Goal: Find contact information

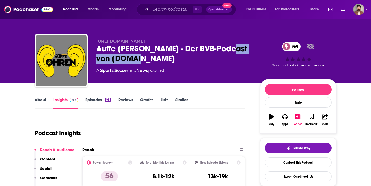
drag, startPoint x: 160, startPoint y: 58, endPoint x: 96, endPoint y: 59, distance: 63.2
click at [96, 59] on div "Auffe Ohren - Der BVB-Podcast von schwatzgelb.de 56" at bounding box center [173, 54] width 155 height 20
copy h2 "schwatzgelb.de"
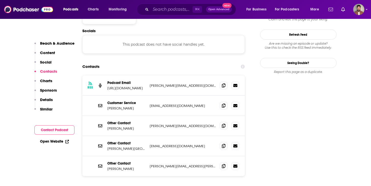
scroll to position [434, 0]
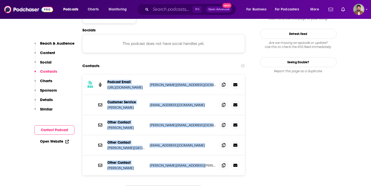
drag, startPoint x: 209, startPoint y: 145, endPoint x: 107, endPoint y: 59, distance: 133.3
click at [107, 75] on div "RSS Podcast Email http://www.schwatzgelb.de volker@schwatzgelb.de volker@schwat…" at bounding box center [163, 125] width 163 height 100
copy div "Podcast Email http://www.schwatzgelb.de volker@schwatzgelb.de volker@schwatzgel…"
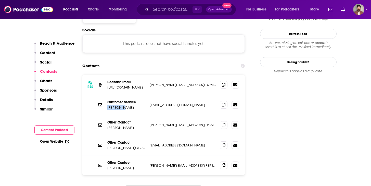
drag, startPoint x: 127, startPoint y: 85, endPoint x: 106, endPoint y: 85, distance: 21.2
click at [106, 95] on div "Customer Service Seb Janni seb@schwatzgelb.de seb@schwatzgelb.de" at bounding box center [163, 105] width 163 height 20
copy p "Seb Janni"
drag, startPoint x: 191, startPoint y: 101, endPoint x: 105, endPoint y: 106, distance: 86.0
click at [105, 115] on div "Other Contact Daniel Gordon daniel@schwatzgelb.de daniel@schwatzgelb.de" at bounding box center [163, 125] width 163 height 20
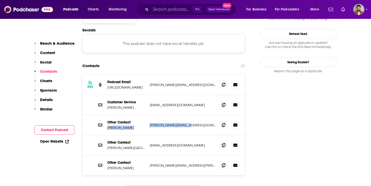
copy div "Daniel Gordon daniel@schwatzgelb.de"
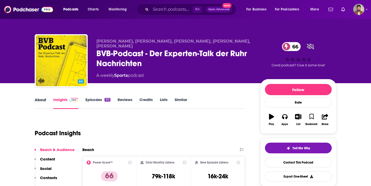
click at [46, 103] on div "About" at bounding box center [44, 103] width 19 height 12
click at [40, 100] on link "About" at bounding box center [40, 103] width 11 height 12
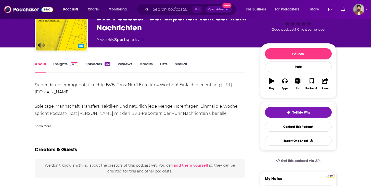
scroll to position [37, 0]
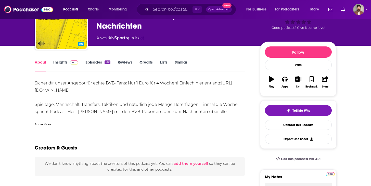
click at [66, 61] on link "Insights" at bounding box center [65, 66] width 25 height 12
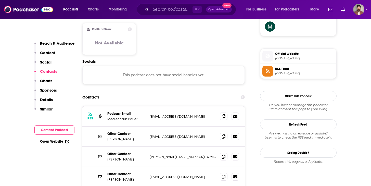
scroll to position [384, 0]
click at [181, 134] on p "thorsten.kuhlmann@ruhrnachrichten.de" at bounding box center [183, 136] width 66 height 4
drag, startPoint x: 150, startPoint y: 112, endPoint x: 214, endPoint y: 113, distance: 63.5
click at [214, 134] on p "thorsten.kuhlmann@ruhrnachrichten.de" at bounding box center [183, 136] width 66 height 4
click at [147, 126] on div "Other Contact Thorsten Kuhlmann thorsten.kuhlmann@ruhrnachrichten.de thorsten.k…" at bounding box center [163, 136] width 163 height 20
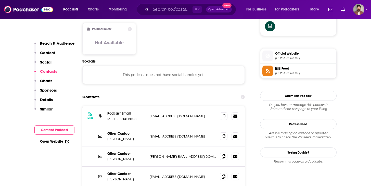
drag, startPoint x: 147, startPoint y: 112, endPoint x: 209, endPoint y: 113, distance: 62.2
click at [209, 126] on div "Other Contact Thorsten Kuhlmann thorsten.kuhlmann@ruhrnachrichten.de thorsten.k…" at bounding box center [163, 136] width 163 height 20
copy p "thorsten.kuhlmann@ruhrnachrichten.de"
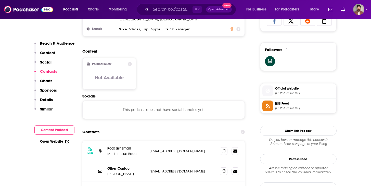
scroll to position [348, 0]
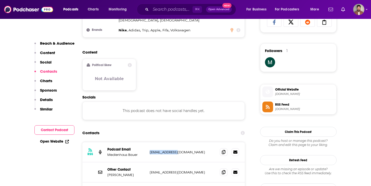
drag, startPoint x: 178, startPoint y: 129, endPoint x: 149, endPoint y: 129, distance: 29.1
click at [149, 142] on div "RSS Podcast Email Medienhaus Bauer audio@rumble.de audio@rumble.de" at bounding box center [163, 152] width 163 height 20
copy p "audio@rumble.de"
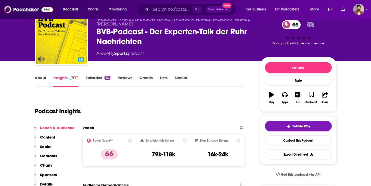
scroll to position [0, 0]
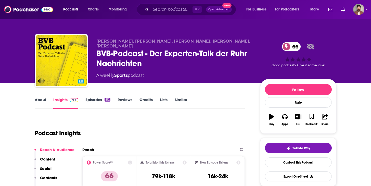
click at [42, 100] on link "About" at bounding box center [40, 103] width 11 height 12
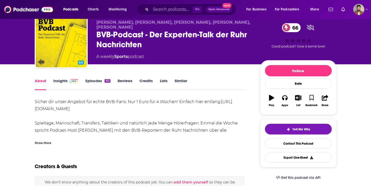
scroll to position [21, 0]
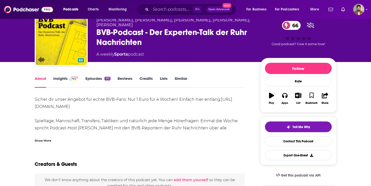
click at [45, 129] on div "Sicher dir unser Angebot für echte BVB-Fans: Nur 1 Euro für 4 Wochen! Einfach h…" at bounding box center [140, 124] width 210 height 57
click at [45, 141] on div "Show More" at bounding box center [43, 140] width 17 height 5
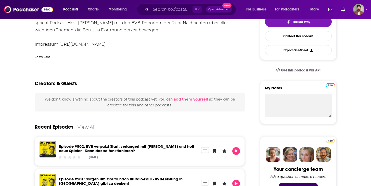
scroll to position [0, 0]
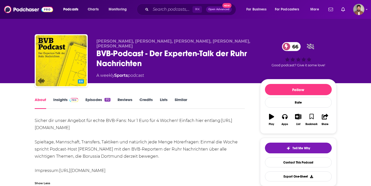
click at [65, 99] on link "Insights" at bounding box center [65, 103] width 25 height 12
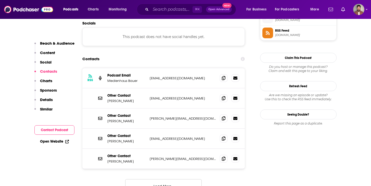
scroll to position [424, 0]
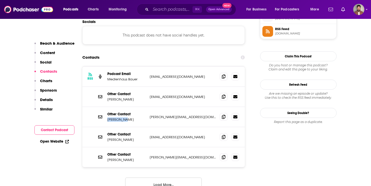
drag, startPoint x: 126, startPoint y: 97, endPoint x: 105, endPoint y: 97, distance: 20.9
click at [105, 107] on div "Other Contact Jens Lukas jens.lukas@ruhrnachrichten.de jens.lukas@ruhrnachricht…" at bounding box center [163, 117] width 163 height 20
copy p "Jens Lukas"
drag, startPoint x: 132, startPoint y: 116, endPoint x: 107, endPoint y: 118, distance: 25.3
click at [107, 137] on p "Marc Froehling" at bounding box center [126, 139] width 38 height 4
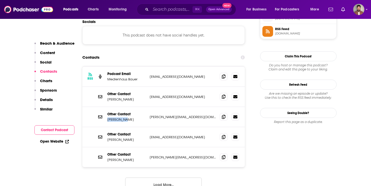
copy p "Marc Froehling"
drag, startPoint x: 138, startPoint y: 136, endPoint x: 107, endPoint y: 136, distance: 30.8
click at [107, 147] on div "Other Contact Marcus Gmyrek marcus.gmyrek@ruhrnachrichten.de marcus.gmyrek@ruhr…" at bounding box center [163, 157] width 163 height 20
copy p "Marcus Gmyrek"
drag, startPoint x: 137, startPoint y: 76, endPoint x: 107, endPoint y: 77, distance: 30.4
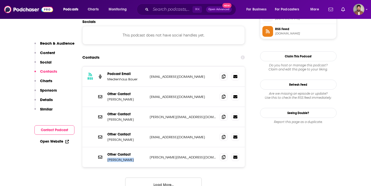
click at [107, 87] on div "Other Contact Thorsten Kuhlmann thorsten.kuhlmann@ruhrnachrichten.de thorsten.k…" at bounding box center [163, 97] width 163 height 20
copy p "Thorsten Kuhlmann"
click at [224, 135] on icon at bounding box center [224, 137] width 4 height 4
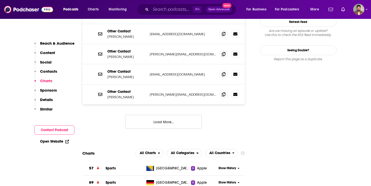
scroll to position [485, 0]
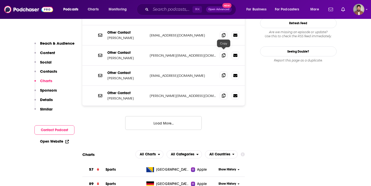
click at [225, 73] on icon at bounding box center [224, 75] width 4 height 4
click at [167, 10] on input "Search podcasts, credits, & more..." at bounding box center [172, 9] width 42 height 8
paste input "- BVB kompakt - Dein tägliches Update"
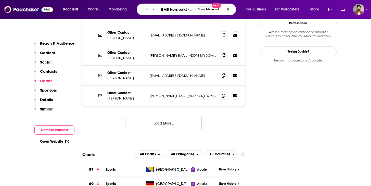
scroll to position [0, 40]
type input "- BVB kompakt - Dein tägliches Update"
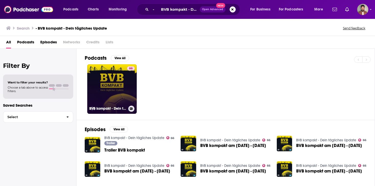
click at [114, 87] on link "66 BVB kompakt - Dein tägliches Update" at bounding box center [111, 88] width 49 height 49
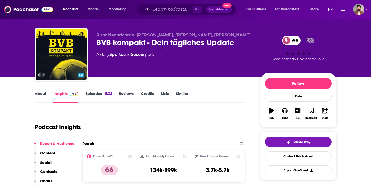
scroll to position [5, 0]
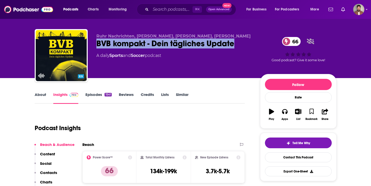
drag, startPoint x: 236, startPoint y: 45, endPoint x: 92, endPoint y: 48, distance: 143.5
click at [92, 48] on div "Ruhr Nachrichten, Luca Benincasa, Theo Steinbach, Leon Isenberg BVB kompakt - D…" at bounding box center [186, 56] width 302 height 55
copy h2 "BVB kompakt - Dein tägliches Update"
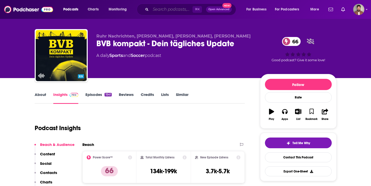
click at [180, 8] on input "Search podcasts, credits, & more..." at bounding box center [172, 9] width 42 height 8
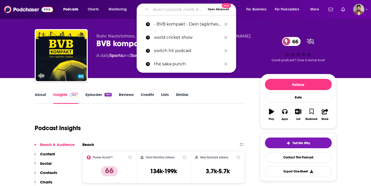
paste input "- Echte Tiefe – den BVB verstehen"
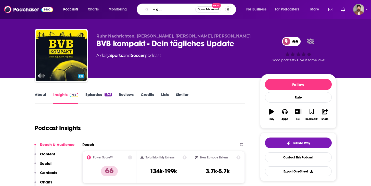
type input "- Echte Tiefe – den BVB verstehen"
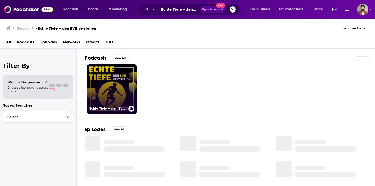
click at [117, 86] on link "Echte Tiefe – den BVB verstehen" at bounding box center [111, 88] width 49 height 49
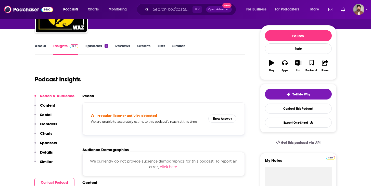
scroll to position [58, 0]
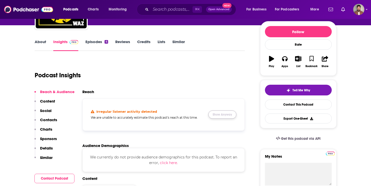
click at [223, 114] on button "Show Anyway" at bounding box center [222, 114] width 28 height 8
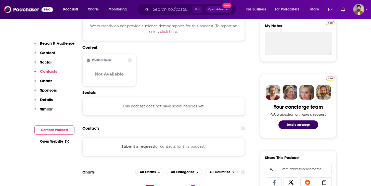
scroll to position [188, 0]
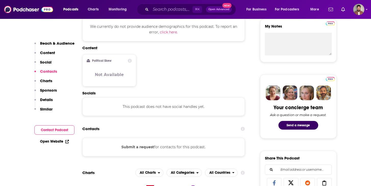
click at [147, 147] on button "Submit a request" at bounding box center [137, 147] width 33 height 6
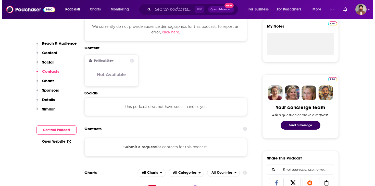
scroll to position [0, 0]
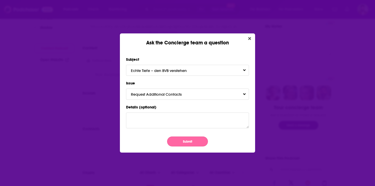
click at [197, 140] on button "Submit" at bounding box center [187, 141] width 41 height 10
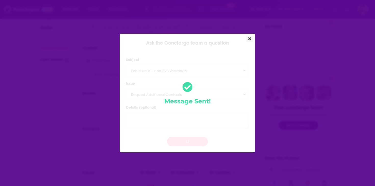
click at [249, 38] on icon "Close" at bounding box center [249, 39] width 3 height 4
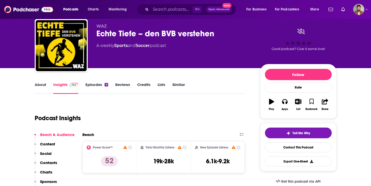
scroll to position [14, 0]
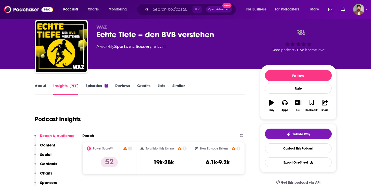
click at [43, 88] on link "About" at bounding box center [40, 89] width 11 height 12
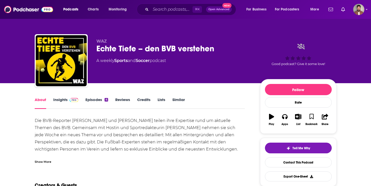
click at [45, 161] on div "Show More" at bounding box center [43, 161] width 17 height 5
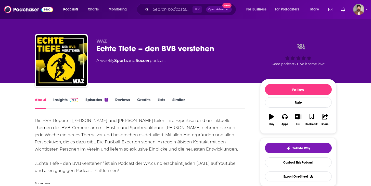
scroll to position [14, 0]
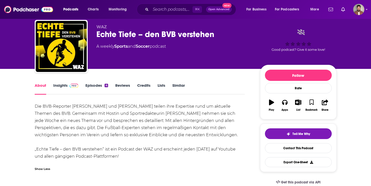
drag, startPoint x: 127, startPoint y: 156, endPoint x: 36, endPoint y: 104, distance: 105.4
click at [36, 104] on div "Die BVB-Reporter Christian Woop und Jonas Ortmann teilen ihre Expertise rund um…" at bounding box center [140, 131] width 210 height 57
copy div "Die BVB-Reporter Christian Woop und Jonas Ortmann teilen ihre Expertise rund um…"
click at [60, 83] on link "Insights" at bounding box center [65, 89] width 25 height 12
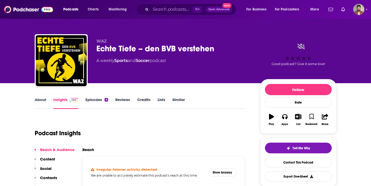
click at [66, 61] on img "Echte Tiefe – den BVB verstehen" at bounding box center [61, 60] width 51 height 51
click at [38, 98] on link "About" at bounding box center [40, 103] width 11 height 12
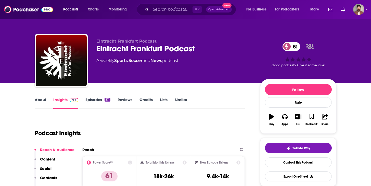
click at [45, 102] on link "About" at bounding box center [40, 103] width 11 height 12
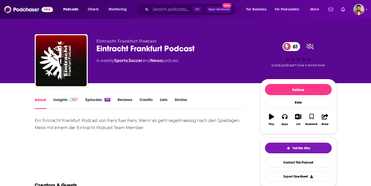
click at [151, 124] on div "Ein Eintracht Frankfurt Podcast von Fans fuer Fans. Wenn es geht regelmaessig n…" at bounding box center [140, 124] width 210 height 14
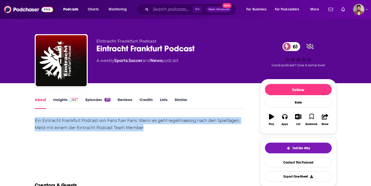
drag, startPoint x: 149, startPoint y: 127, endPoint x: 34, endPoint y: 123, distance: 115.0
copy div "Ein Eintracht Frankfurt Podcast von Fans fuer Fans. Wenn es geht regelmaessig n…"
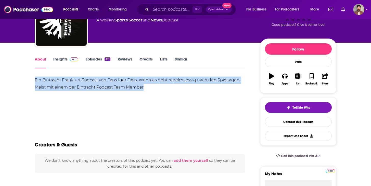
scroll to position [38, 0]
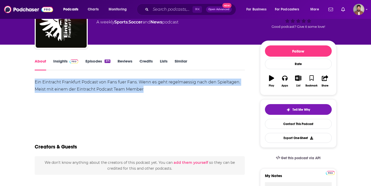
click at [70, 61] on img at bounding box center [74, 61] width 9 height 4
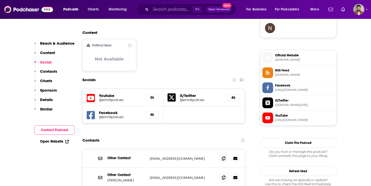
scroll to position [383, 0]
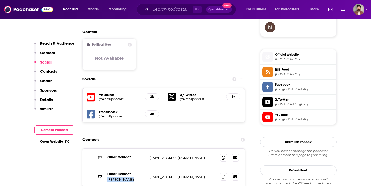
drag, startPoint x: 130, startPoint y: 156, endPoint x: 107, endPoint y: 154, distance: 23.3
click at [107, 172] on div "Other Contact René Kurfürst" at bounding box center [126, 177] width 38 height 10
copy p "René Kurfürst"
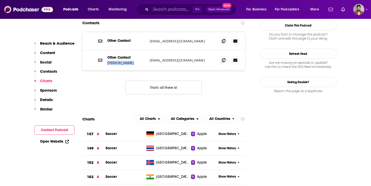
scroll to position [499, 0]
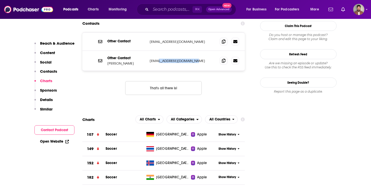
drag, startPoint x: 196, startPoint y: 38, endPoint x: 161, endPoint y: 38, distance: 35.2
click at [160, 59] on p "[PERSON_NAME][EMAIL_ADDRESS][DOMAIN_NAME]" at bounding box center [183, 61] width 66 height 4
copy p "[DOMAIN_NAME]"
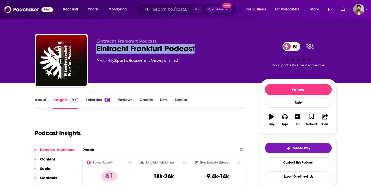
drag, startPoint x: 197, startPoint y: 49, endPoint x: 89, endPoint y: 49, distance: 108.3
click at [89, 49] on div "Eintracht Frankfurt Podcast Eintracht Frankfurt Podcast 61 A weekly Sports , So…" at bounding box center [186, 61] width 302 height 55
copy h2 "Eintracht Frankfurt Podcast"
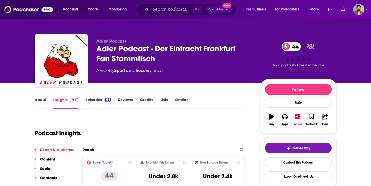
click at [40, 99] on link "About" at bounding box center [40, 103] width 11 height 12
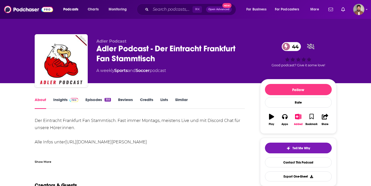
click at [119, 143] on link "[URL][DOMAIN_NAME][PERSON_NAME]" at bounding box center [106, 141] width 82 height 5
click at [63, 101] on link "Insights" at bounding box center [65, 103] width 25 height 12
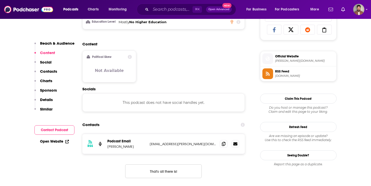
scroll to position [341, 0]
